Goal: Task Accomplishment & Management: Use online tool/utility

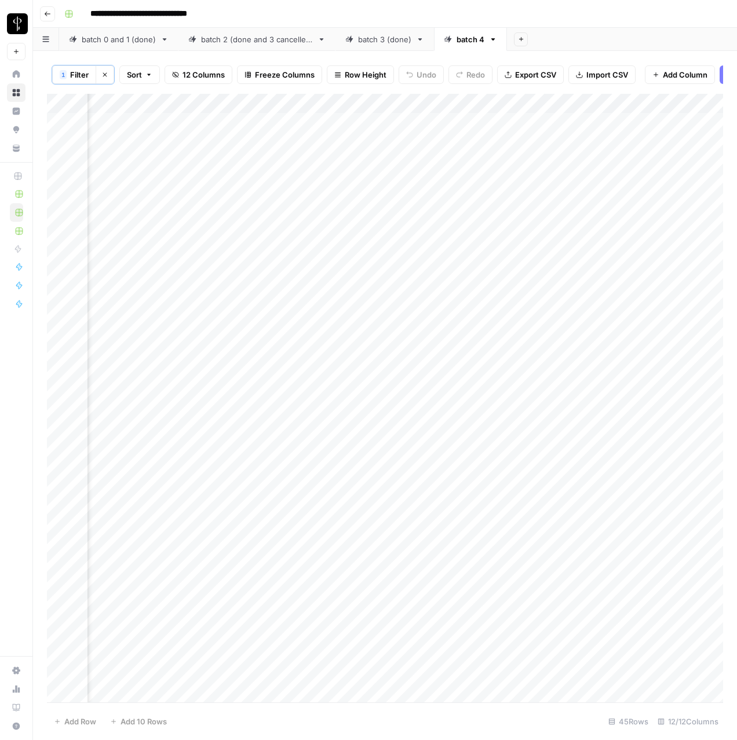
scroll to position [0, 870]
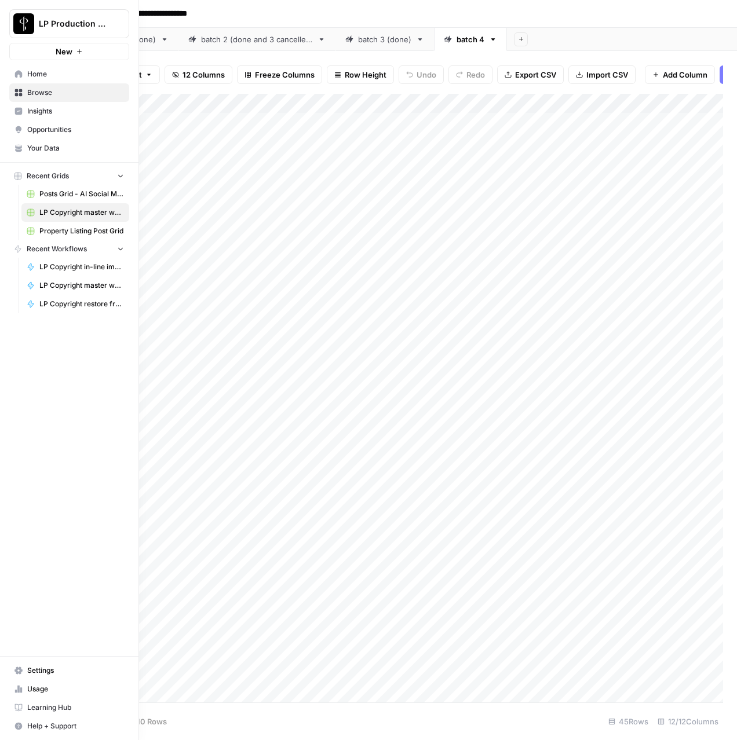
click at [34, 93] on span "Browse" at bounding box center [75, 92] width 97 height 10
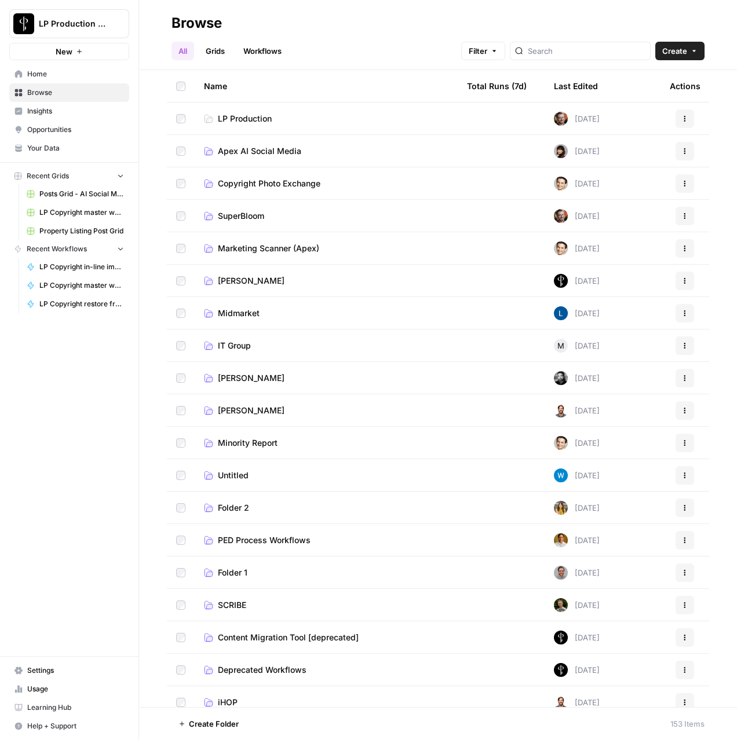
click at [274, 148] on span "Apex AI Social Media" at bounding box center [259, 151] width 83 height 12
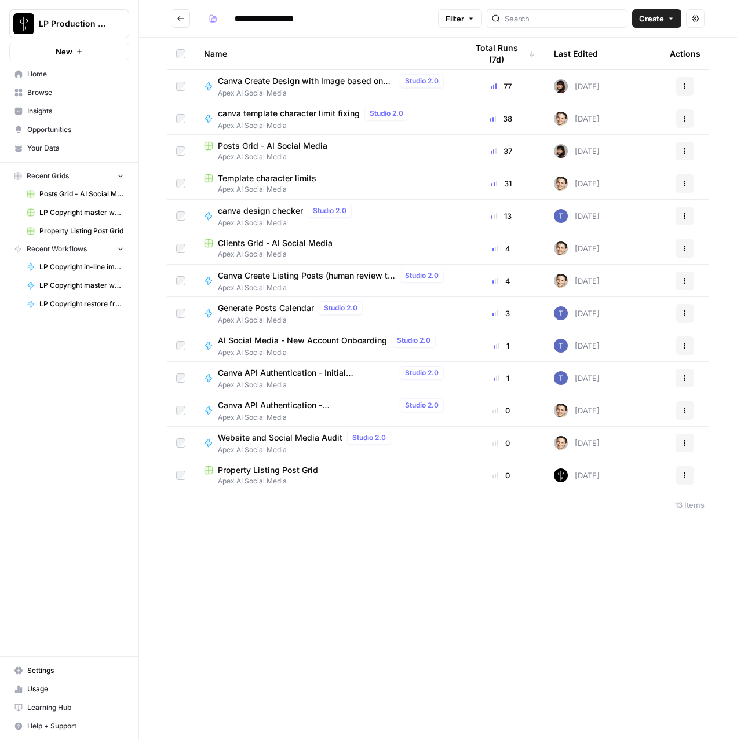
click at [258, 121] on span "Apex AI Social Media" at bounding box center [315, 126] width 195 height 10
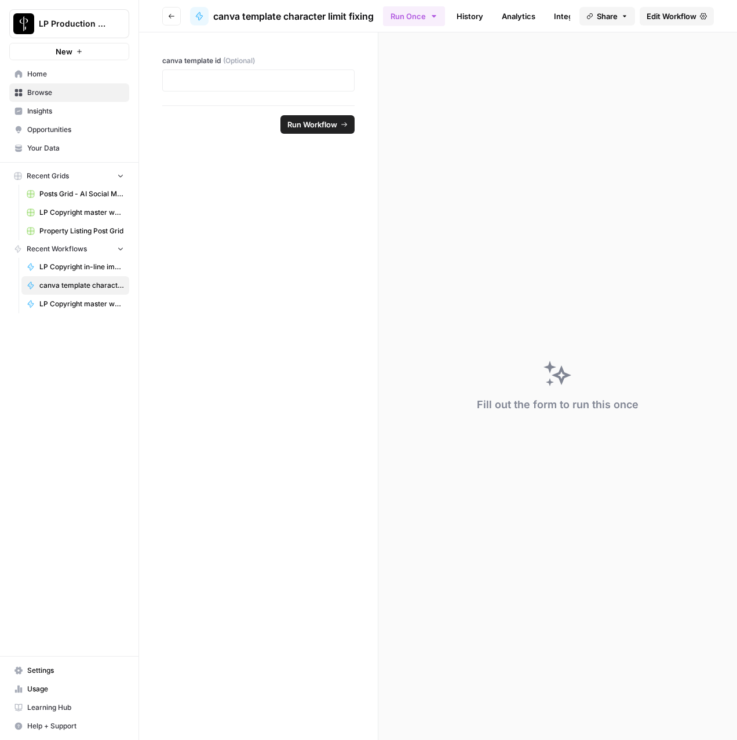
click at [171, 13] on icon "button" at bounding box center [171, 16] width 7 height 7
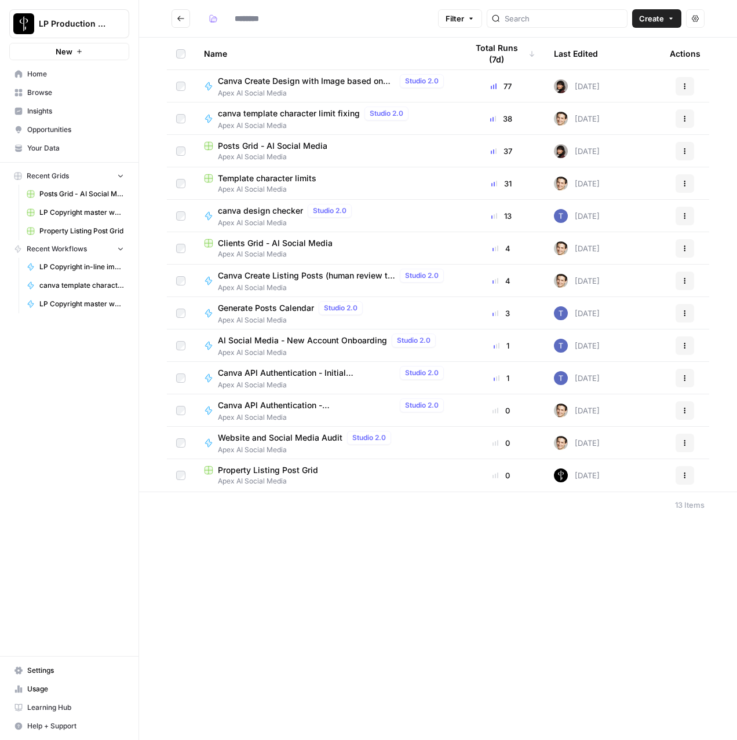
type input "**********"
click at [261, 182] on span "Template character limits" at bounding box center [267, 179] width 98 height 12
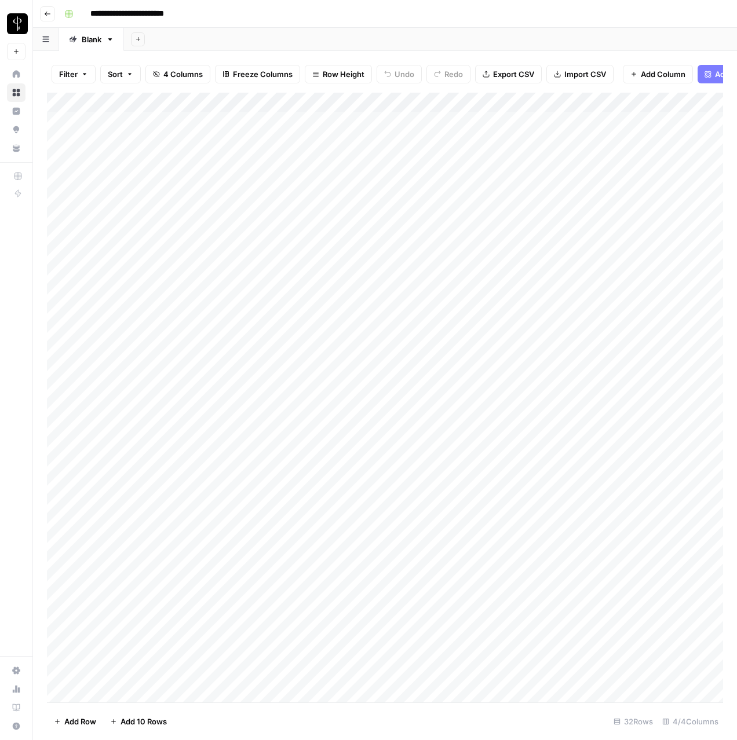
scroll to position [59, 0]
click at [111, 678] on div "Add Column" at bounding box center [385, 398] width 676 height 610
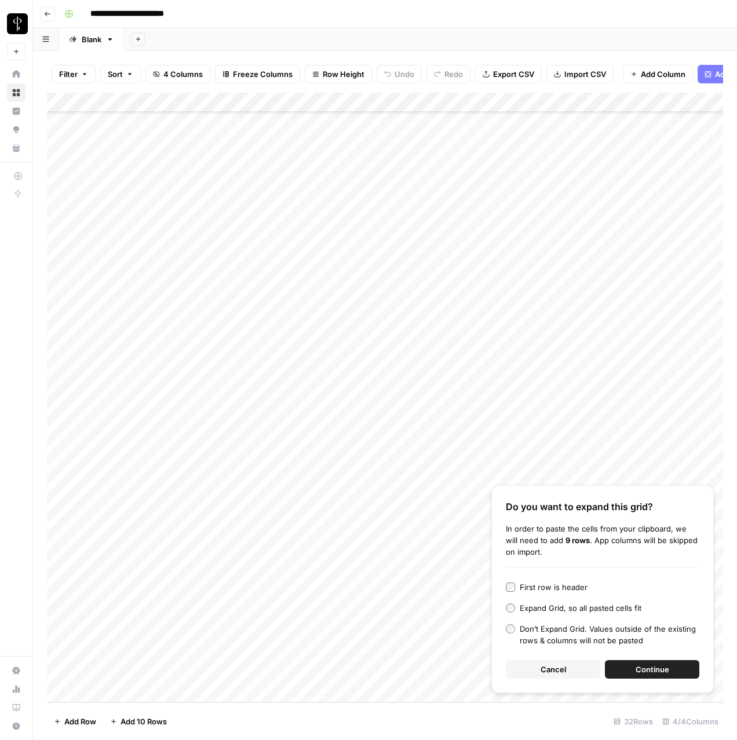
click at [634, 671] on button "Continue" at bounding box center [652, 669] width 94 height 19
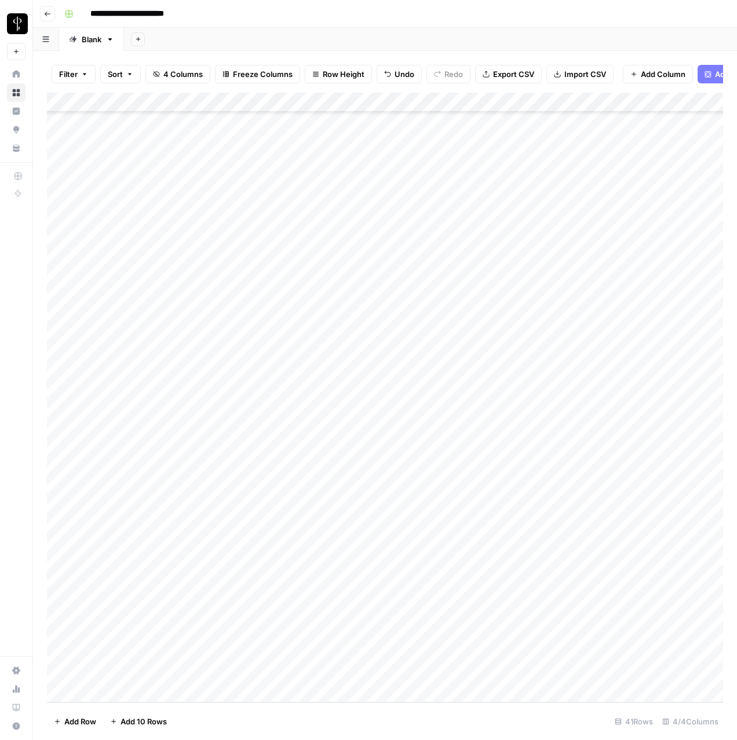
click at [63, 496] on div "Add Column" at bounding box center [385, 398] width 676 height 610
click at [62, 673] on div "Add Column" at bounding box center [385, 398] width 676 height 610
click at [434, 100] on div "Add Column" at bounding box center [385, 398] width 676 height 610
click at [473, 174] on span "Selected Rows (10)" at bounding box center [470, 171] width 73 height 12
click at [377, 655] on div "Add Column" at bounding box center [385, 398] width 676 height 610
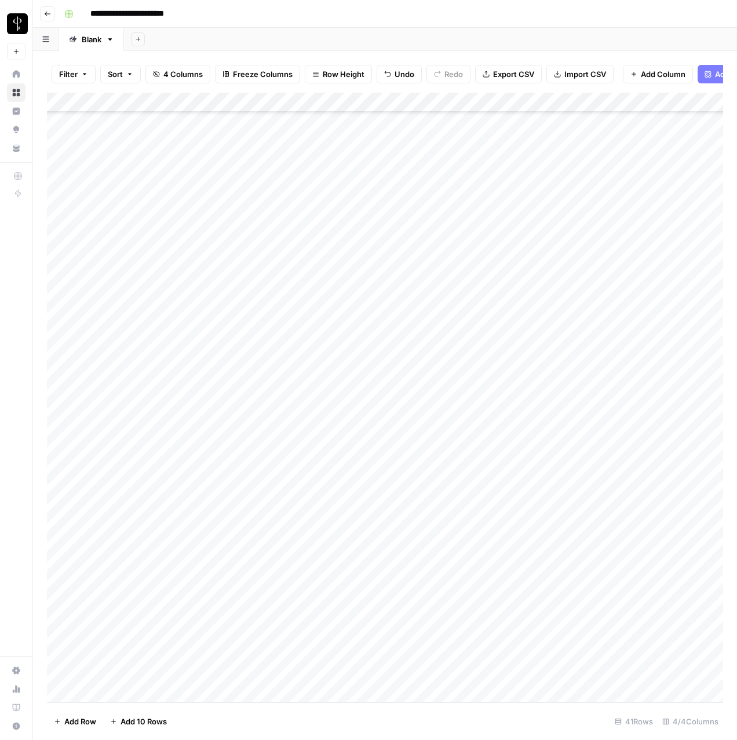
click at [357, 650] on div "Add Column" at bounding box center [385, 398] width 676 height 610
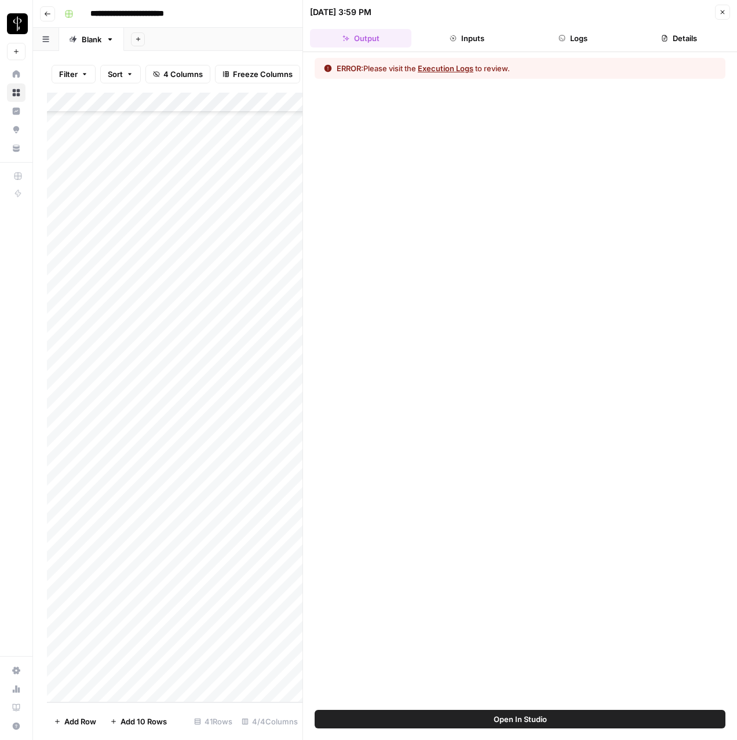
drag, startPoint x: 558, startPoint y: 42, endPoint x: 566, endPoint y: 45, distance: 8.6
click at [563, 44] on button "Logs" at bounding box center [573, 38] width 101 height 19
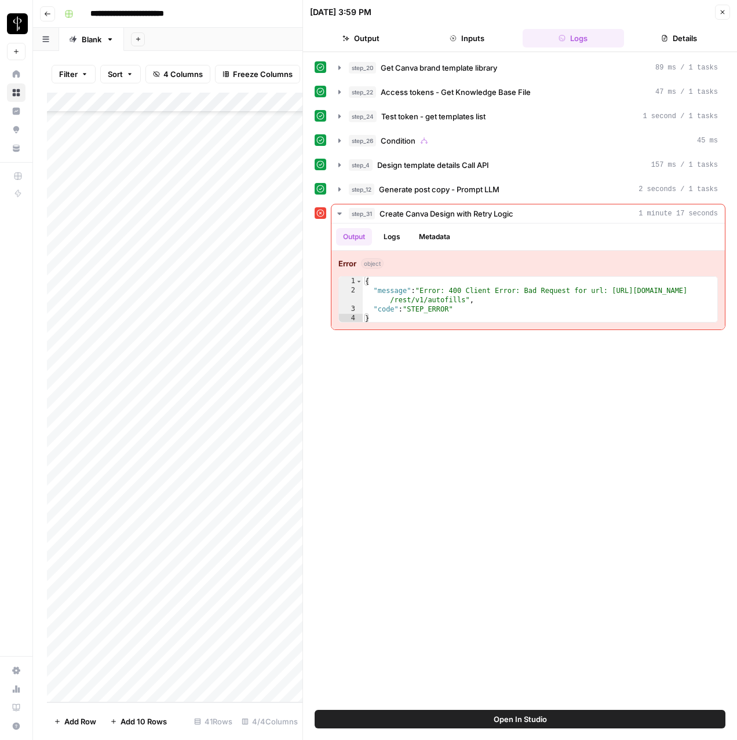
click at [716, 13] on button "Close" at bounding box center [722, 12] width 15 height 15
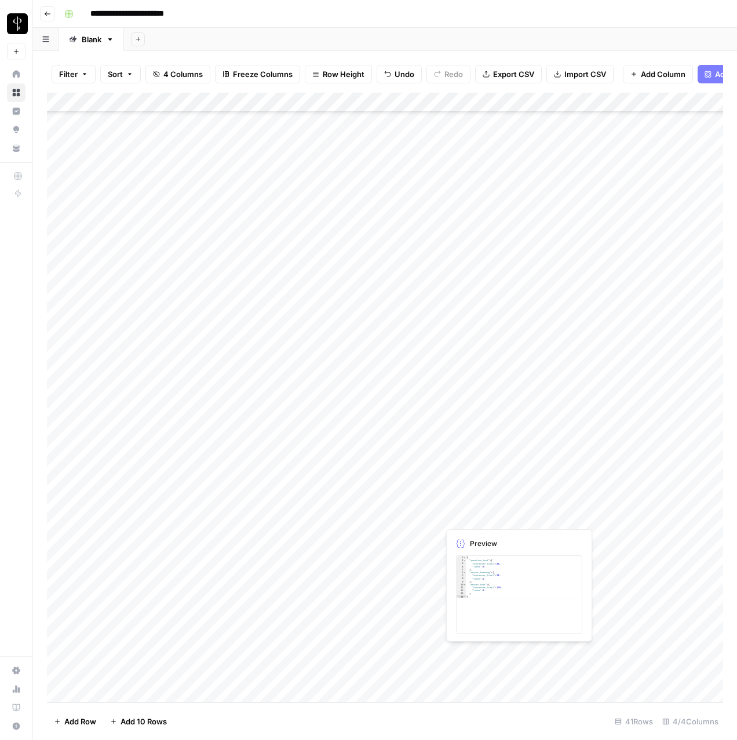
click at [569, 517] on div "Add Column" at bounding box center [385, 398] width 676 height 610
drag, startPoint x: 559, startPoint y: 496, endPoint x: 583, endPoint y: 673, distance: 178.3
click at [583, 673] on div "Add Column" at bounding box center [385, 398] width 676 height 610
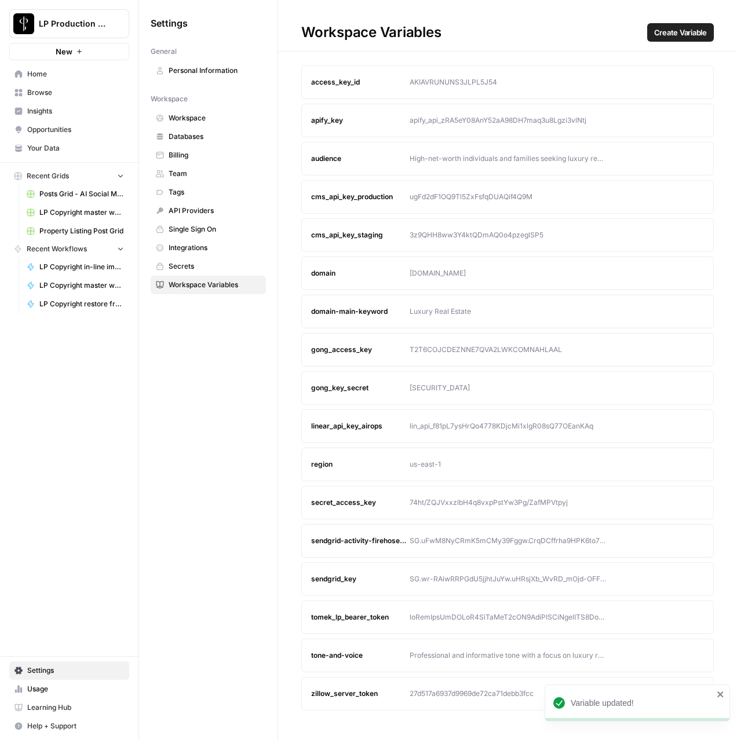
click at [48, 158] on nav "Home Browse Insights Opportunities Your Data" at bounding box center [69, 111] width 138 height 102
click at [47, 150] on span "Your Data" at bounding box center [75, 148] width 97 height 10
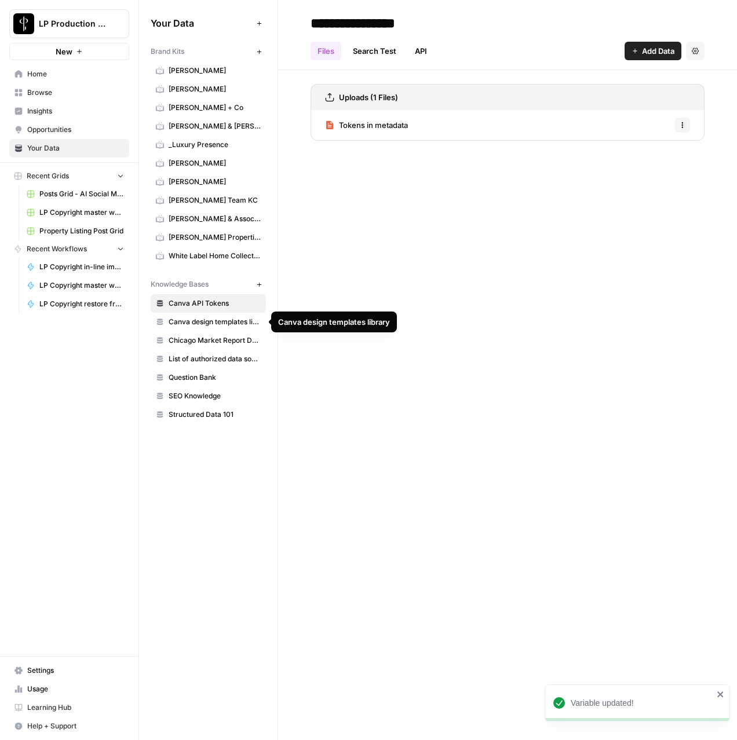
click at [217, 327] on span "Canva design templates library" at bounding box center [215, 322] width 92 height 10
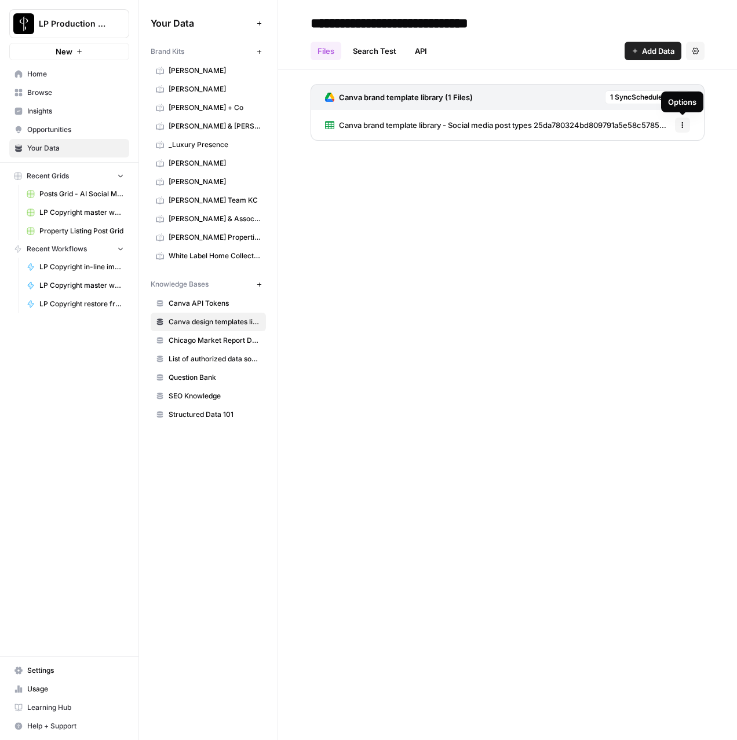
click at [680, 98] on div "Options" at bounding box center [682, 102] width 28 height 12
click at [682, 96] on icon at bounding box center [683, 97] width 6 height 6
click at [648, 123] on span "Sync Data" at bounding box center [638, 122] width 71 height 12
